Goal: Transaction & Acquisition: Download file/media

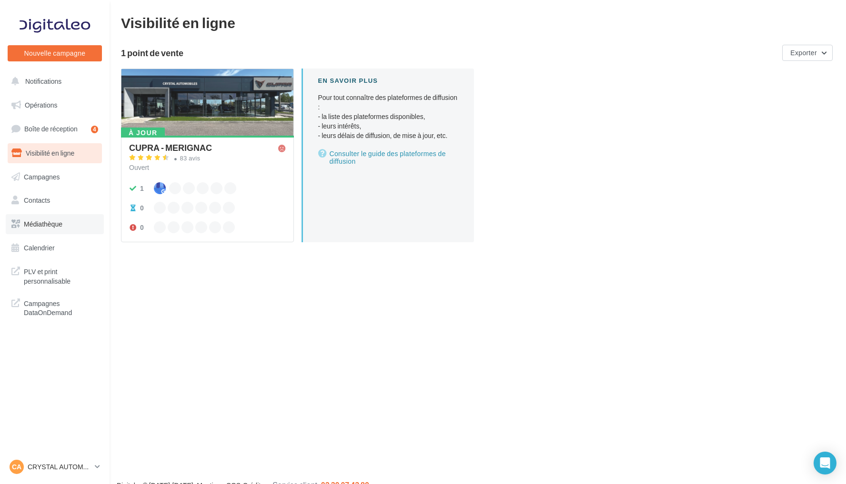
click at [58, 227] on link "Médiathèque" at bounding box center [55, 224] width 98 height 20
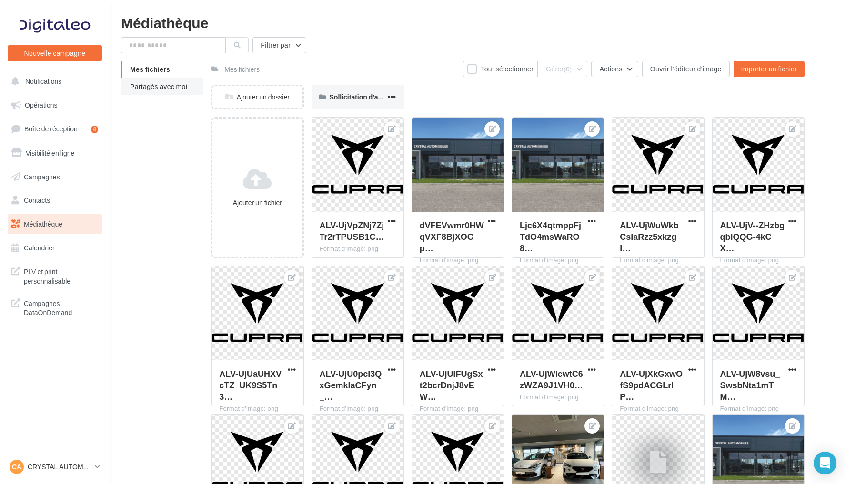
click at [177, 85] on span "Partagés avec moi" at bounding box center [158, 86] width 57 height 8
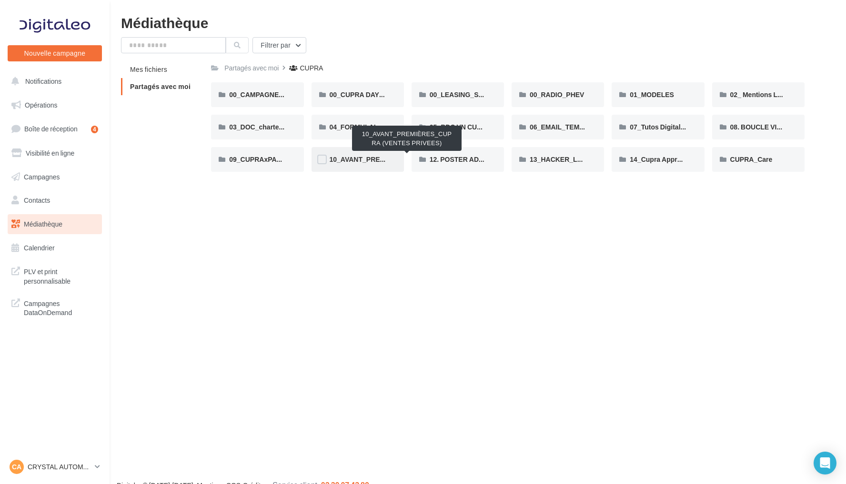
click at [350, 159] on span "10_AVANT_PREMIÈRES_CUPRA (VENTES PRIVEES)" at bounding box center [413, 159] width 166 height 8
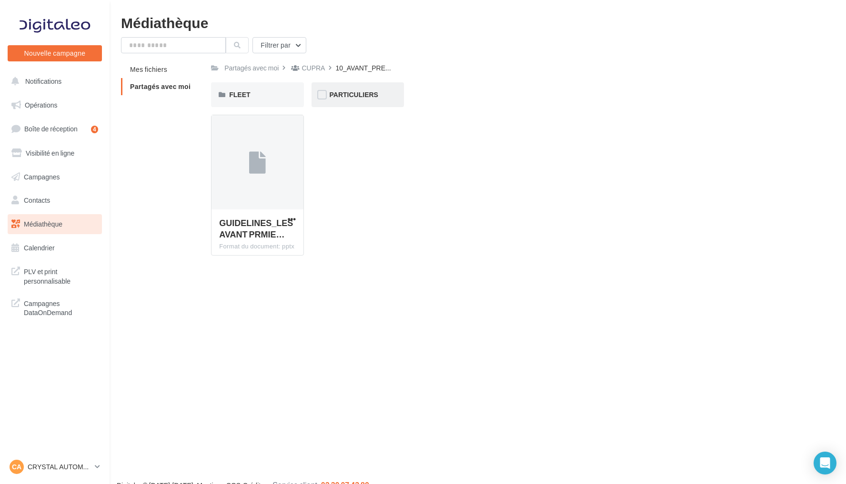
click at [364, 98] on span "PARTICULIERS" at bounding box center [354, 94] width 49 height 8
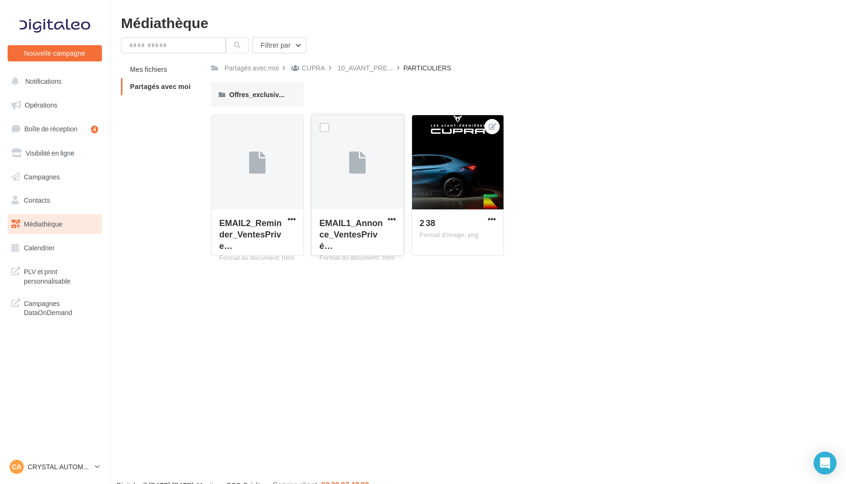
click at [395, 224] on button "button" at bounding box center [392, 220] width 12 height 10
click at [369, 241] on button "Télécharger" at bounding box center [349, 238] width 95 height 25
click at [66, 461] on div "CA CRYSTAL AUTOMOBILES cupra_merignac" at bounding box center [50, 467] width 81 height 14
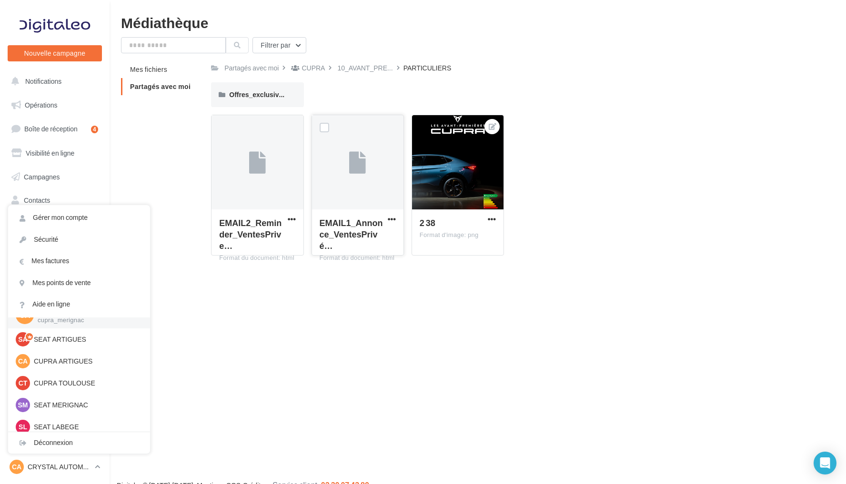
scroll to position [17, 0]
click at [73, 341] on p "SEAT ARTIGUES" at bounding box center [86, 339] width 105 height 10
